Goal: Task Accomplishment & Management: Manage account settings

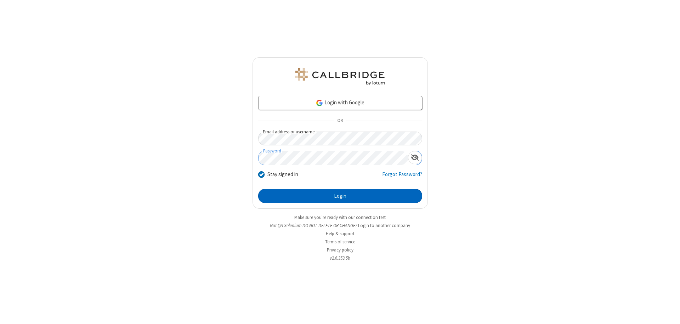
click at [340, 196] on button "Login" at bounding box center [340, 196] width 164 height 14
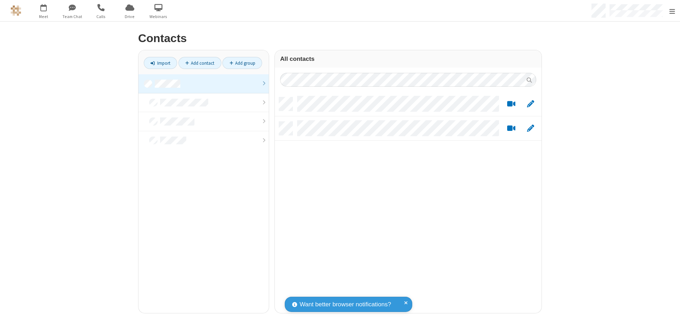
scroll to position [216, 261]
click at [201, 84] on link at bounding box center [203, 83] width 130 height 19
click at [197, 63] on link "Add contact" at bounding box center [199, 63] width 43 height 12
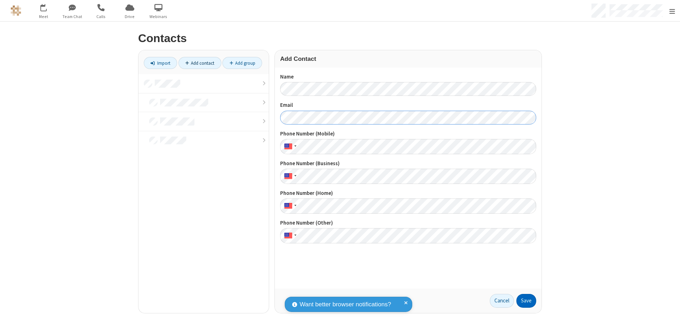
click at [523, 301] on button "Save" at bounding box center [526, 301] width 20 height 14
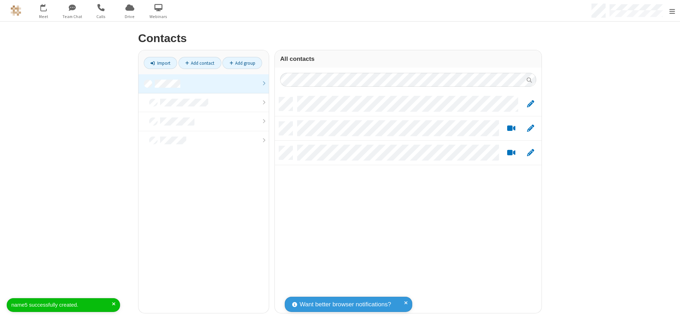
scroll to position [216, 261]
